Goal: Information Seeking & Learning: Learn about a topic

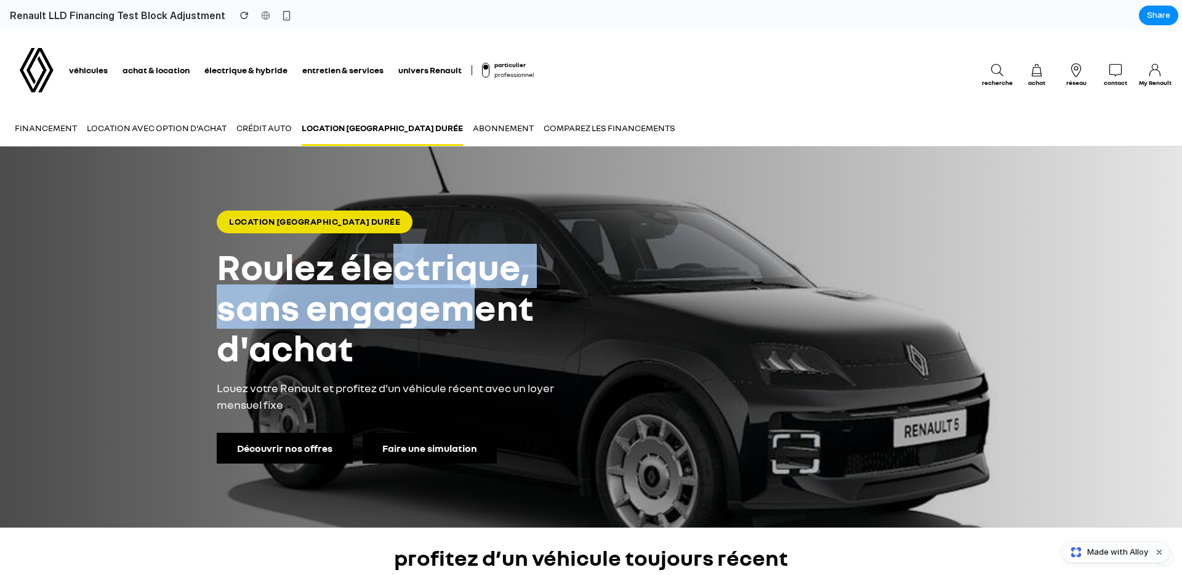
drag, startPoint x: 476, startPoint y: 287, endPoint x: 393, endPoint y: 261, distance: 87.1
click at [393, 261] on h1 "Roulez électrique, sans engagement d'achat" at bounding box center [432, 307] width 431 height 122
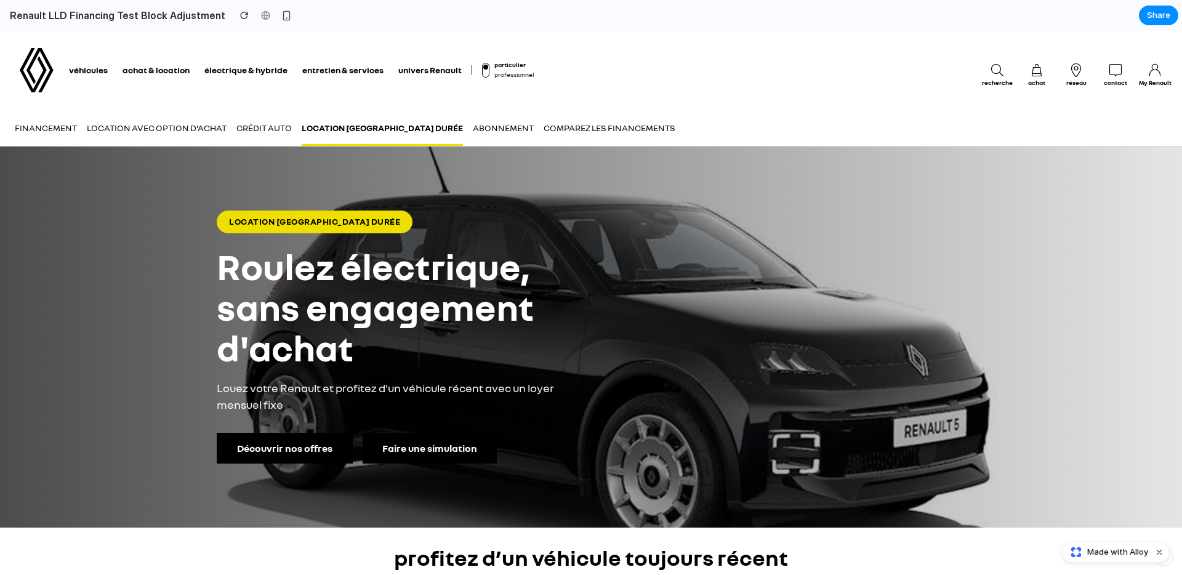
click at [585, 212] on div "Location Longue Durée Roulez électrique, sans engagement d'achat Louez votre Re…" at bounding box center [591, 337] width 788 height 292
click at [231, 362] on h1 "Roulez électrique, sans engagement d'achat" at bounding box center [432, 307] width 431 height 122
click at [517, 402] on p "Louez votre Renault et profitez d'un véhicule récent avec un loyer mensuel fixe" at bounding box center [401, 396] width 369 height 33
click at [398, 447] on button "Faire une simulation" at bounding box center [430, 447] width 134 height 31
click at [336, 440] on button "Découvrir nos offres" at bounding box center [285, 447] width 136 height 31
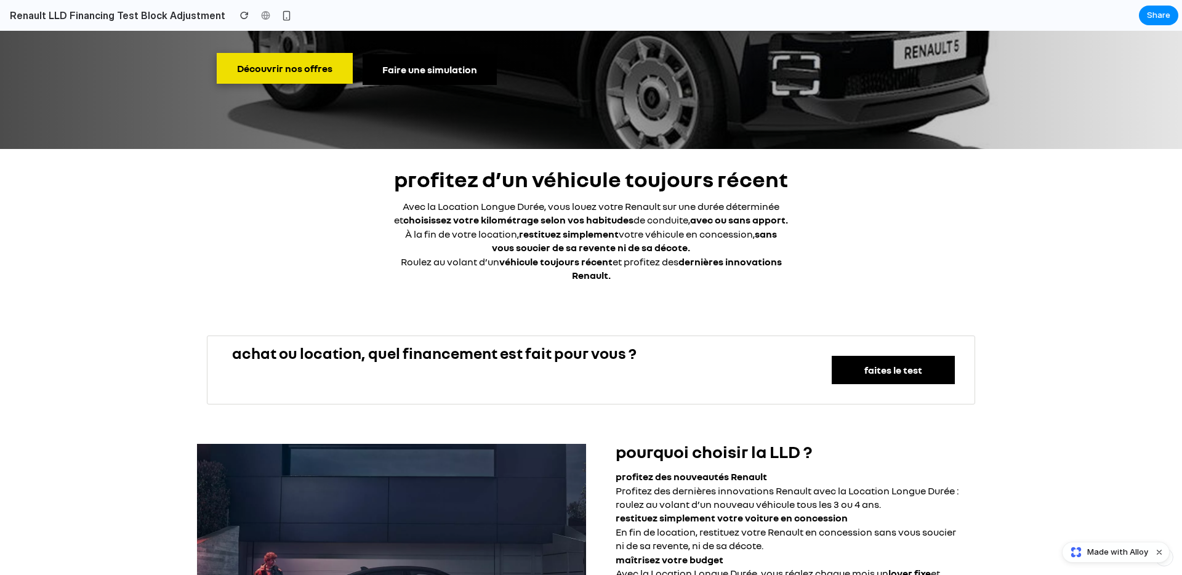
scroll to position [464, 0]
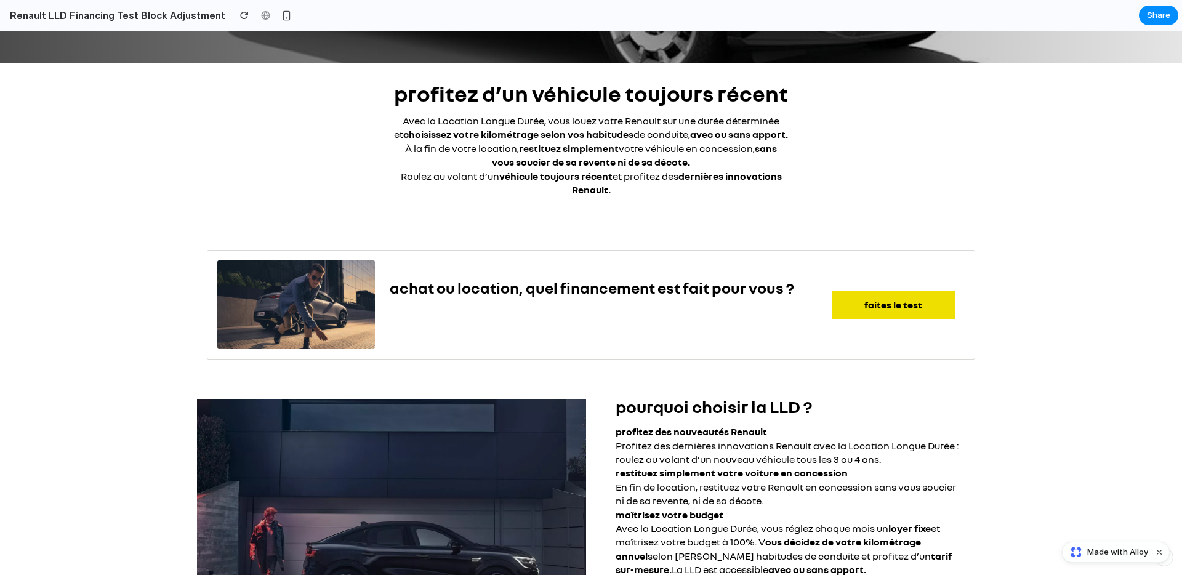
click at [853, 304] on button "faites le test" at bounding box center [893, 305] width 123 height 28
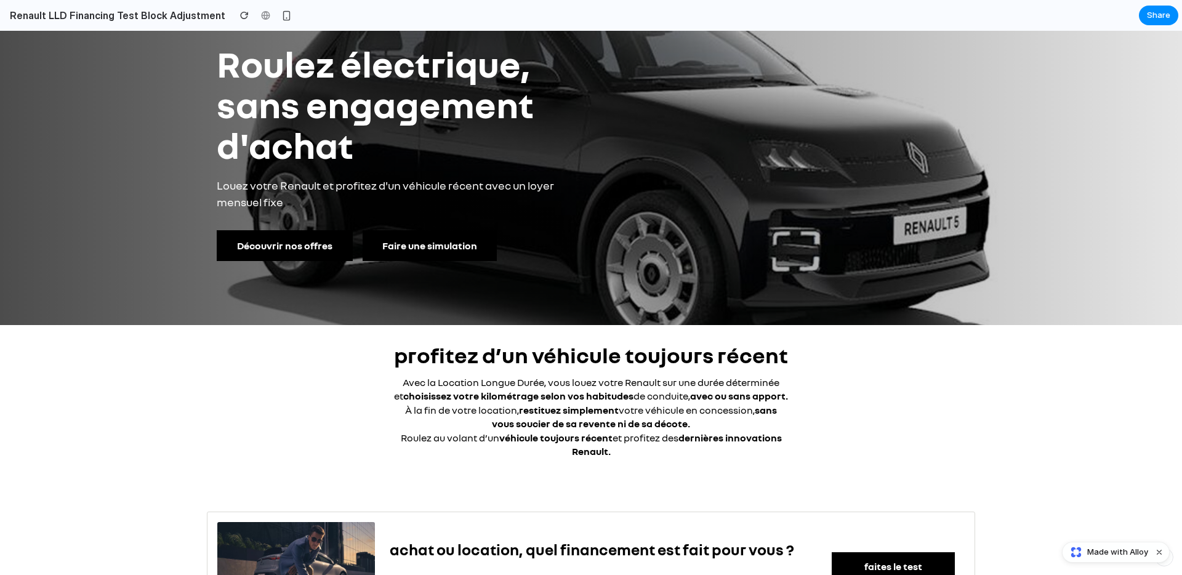
scroll to position [0, 0]
